Goal: Find specific page/section: Find specific page/section

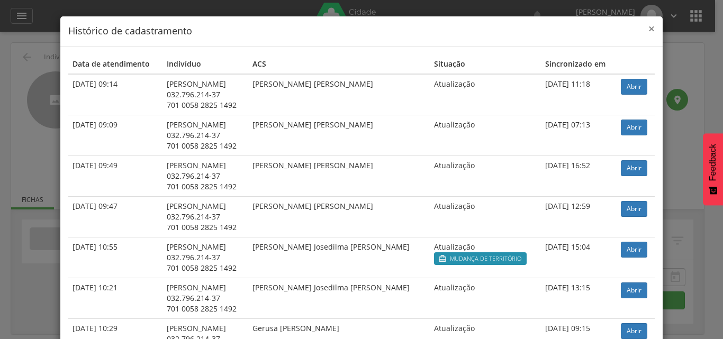
click at [650, 25] on span "×" at bounding box center [651, 28] width 6 height 15
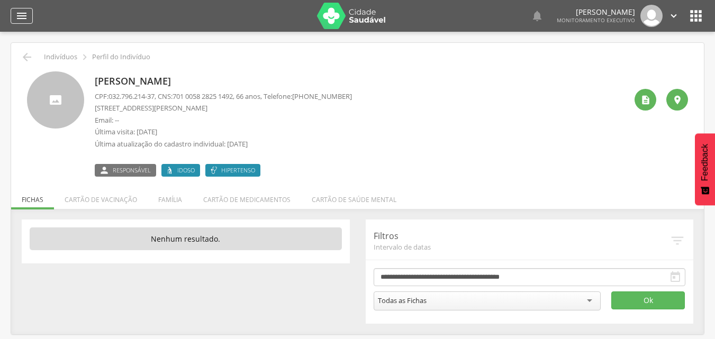
click at [28, 12] on div "" at bounding box center [22, 16] width 22 height 16
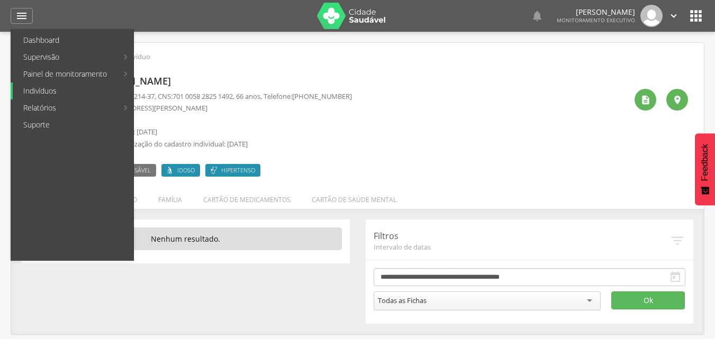
click at [51, 93] on link "Indivíduos" at bounding box center [73, 91] width 121 height 17
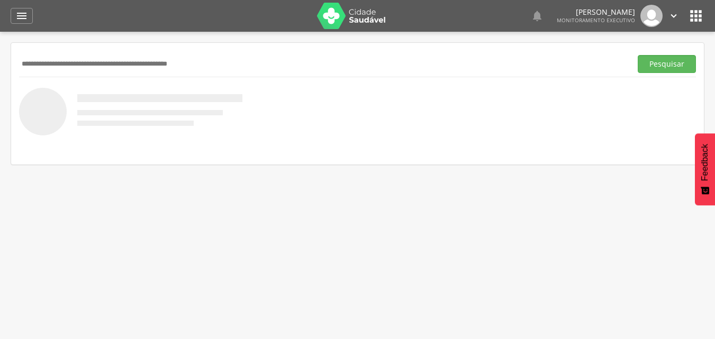
click at [83, 63] on input "text" at bounding box center [323, 64] width 608 height 18
type input "**********"
click at [666, 69] on button "Pesquisar" at bounding box center [667, 64] width 58 height 18
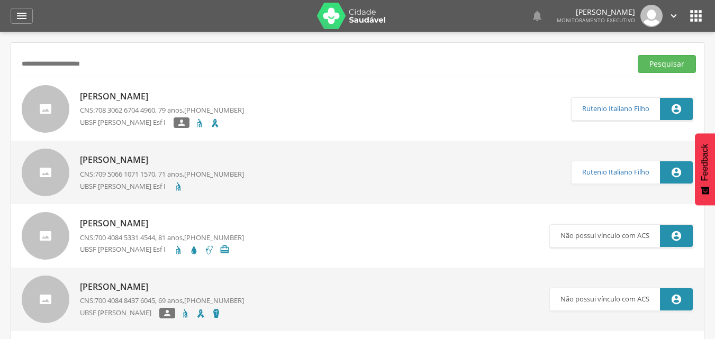
click at [148, 160] on p "[PERSON_NAME]" at bounding box center [162, 160] width 164 height 12
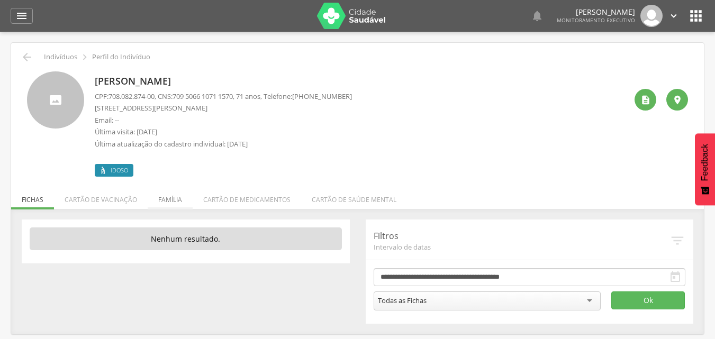
click at [170, 203] on li "Família" at bounding box center [170, 197] width 45 height 25
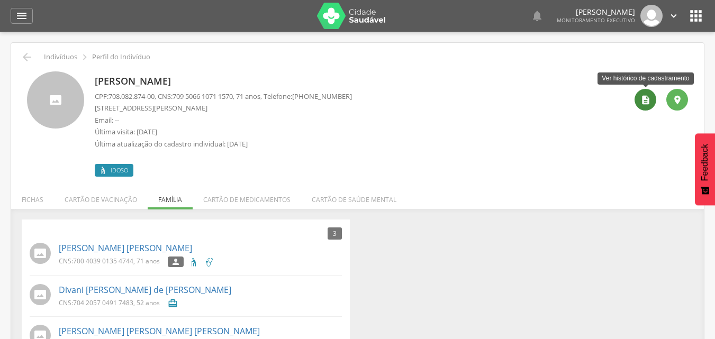
click at [646, 95] on icon "" at bounding box center [645, 100] width 11 height 11
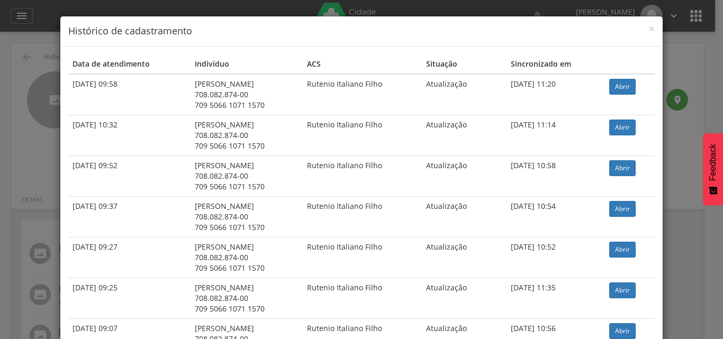
click at [383, 6] on div "× Histórico de cadastramento Data de atendimento Indivíduo ACS Situação Sincron…" at bounding box center [361, 169] width 723 height 339
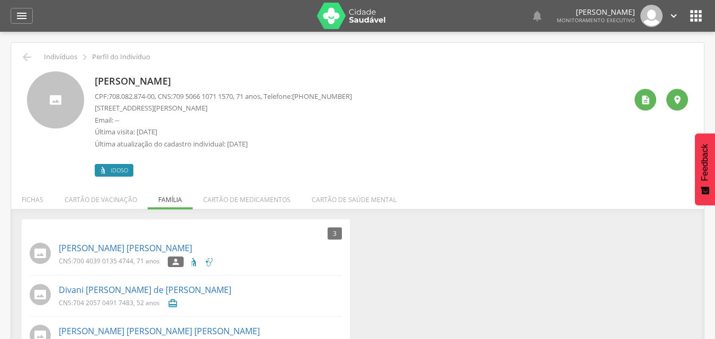
scroll to position [33, 0]
